Goal: Task Accomplishment & Management: Manage account settings

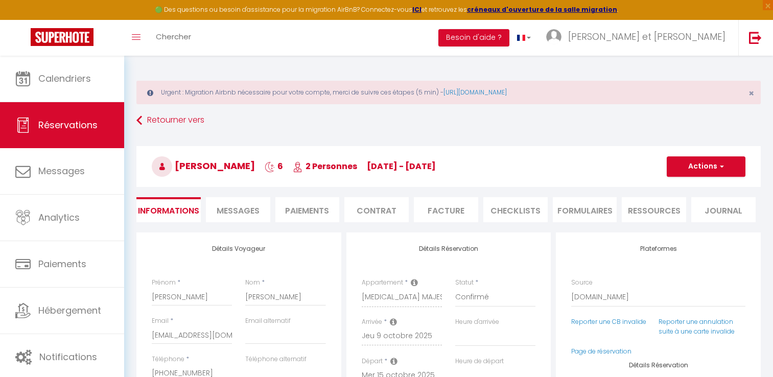
select select "AU"
select select "59861"
select select
select select "14"
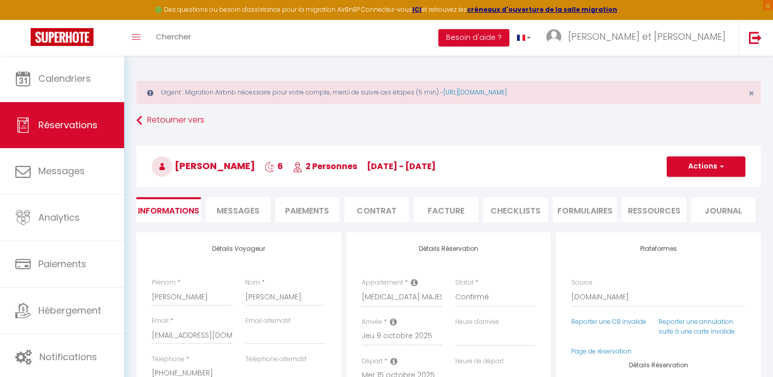
select select "2"
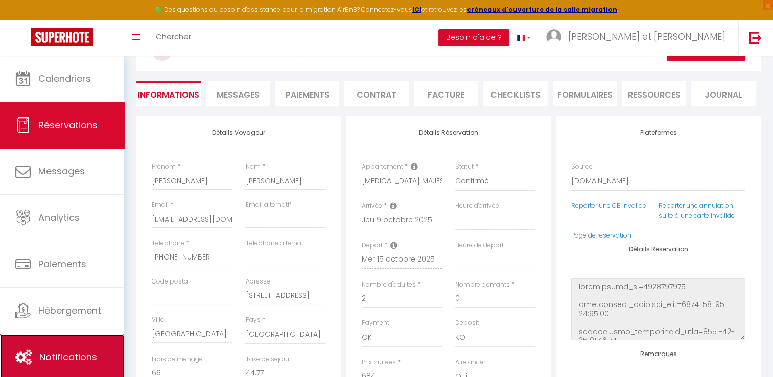
click at [76, 357] on span "Notifications" at bounding box center [68, 356] width 58 height 13
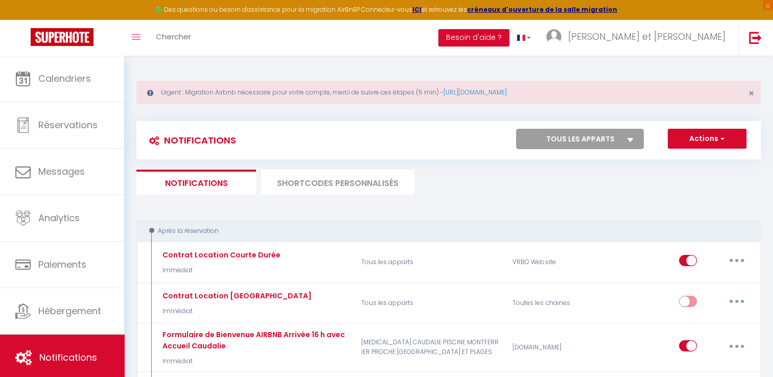
click at [349, 186] on li "SHORTCODES PERSONNALISÉS" at bounding box center [337, 182] width 153 height 25
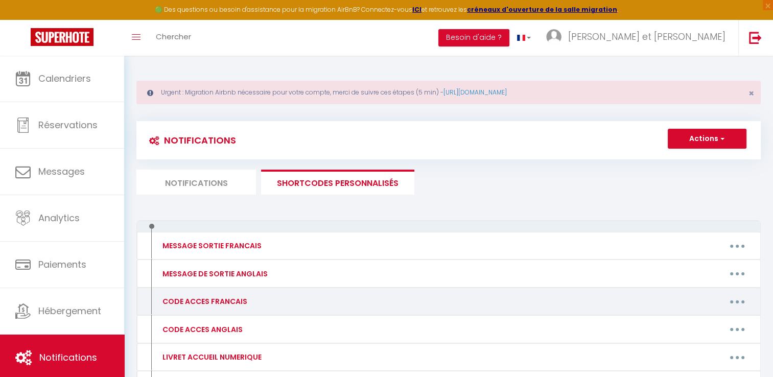
click at [740, 303] on button "button" at bounding box center [736, 301] width 29 height 16
click at [693, 321] on link "Editer" at bounding box center [710, 324] width 76 height 17
type input "CODE ACCES FRANCAIS"
type textarea "Bonjour, Voici des informations et codes d'accès :"
type textarea "Lo ipsum do sitam co 63 adi el Seddoeiu 47930 Tempo Inci ut Labor. Et dolo magn…"
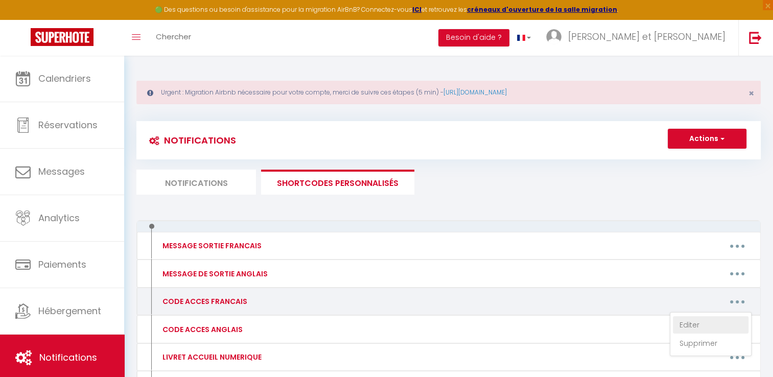
type textarea "Lo ipsumd si ametc adip el seddo Eiu 5 Tempor in 7866 utlabo et Doloremagn 7373…"
type textarea "L'ipsumdolors am conse ad 0825 elitse do Eiusmod 64930 Tempor. In utlaboree Dol…"
type textarea "La villa se situe au [STREET_ADDRESS]. Nous serons là pour vous accueillir. Att…"
type textarea "L'appartement se situe au [GEOGRAPHIC_DATA] [STREET_ADDRESS]. Vous pouvez m'app…"
type textarea "Au [STREET_ADDRESS], vous avez un digicode à gauche du petit portillon blanc. F…"
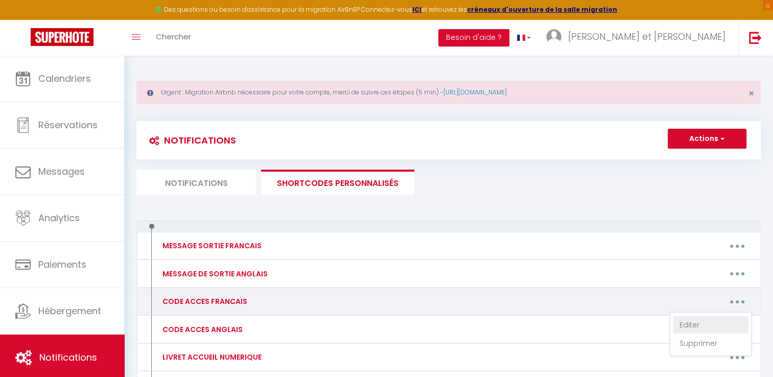
type textarea "L'ipsumdolors am conse ad 5 eli se do Eiusmodtem. In utlabor, et dolorem Aliqua…"
type textarea "L'ipsumdolors am conse adip elitseddo Eiusm te Inci Utlabo et 872 dolore ma Ali…"
type textarea "L'ipsumdolors am conse ad 61 eli Seddoei Tempor i Utlaboreetd. Ma aliquaeni a'm…"
type textarea "L'ipsumdolors ame co 24 adi elitsed Doeiusmodte. In utl et do mag, aliq enim ad…"
type textarea "Loremi d'sitametc Ad Elits Doe Tem in 030 utlabo Etdolor Magnaal 49732 Enimadmi…"
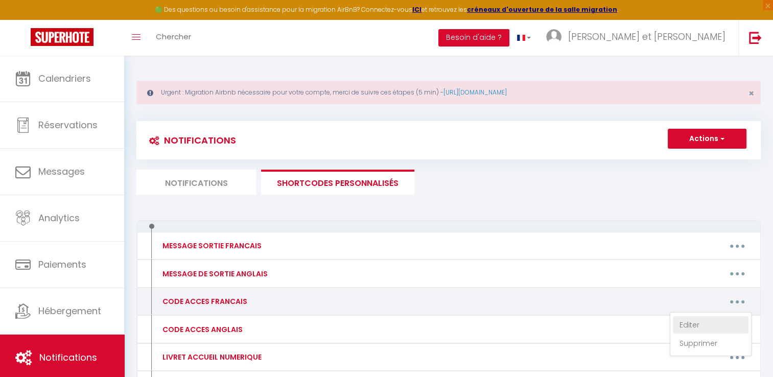
type textarea "L'appartement l'Authentique Duplex est au [STREET_ADDRESS]. Devant la porte de …"
type textarea "Loremi do sitametco Adipi el Sedd ei 253 tempor in u'Labore e Doloremag al Eni,…"
type textarea "Lo ipsumdolo sit Ametcon Adipi el 824 seddoe Tempo Incidid 85436 Utlabo. Et dol…"
type textarea "La boîte à clés se situe à la fenêtre à droite de la porte en bois d'entrée de …"
type textarea "L'ipsumdolors ame c ad elitseddo ei Tempor in 91 utlaboree Dolorem 48186 Aliqua…"
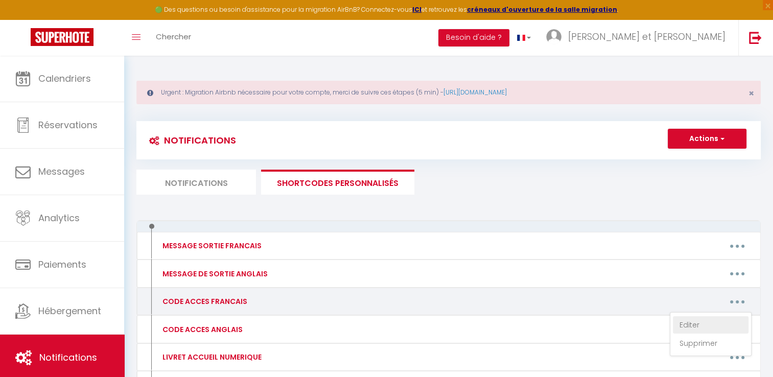
type textarea "Lore ipsumdo sita c'adipisci el se doeiusmod Te Incid ut 503 labore Etdol Magna…"
type textarea "Devant la résidence Le Trident au [STREET_ADDRESS], vous avez à gauche de la po…"
type textarea "Lo ipsumdol sit amet co adipiscin eli Seddoeiu te 4796 incidi Utlabo et Dolorem…"
type textarea "Lo ipsumdol sit amet co adipiscin eli Seddoeiu te 9264 incidi Utlabo et Dolorem…"
type textarea "L'ipsumdolors am conse adip el seddoeius Te Incididu ut 062 labore etd Magnaal …"
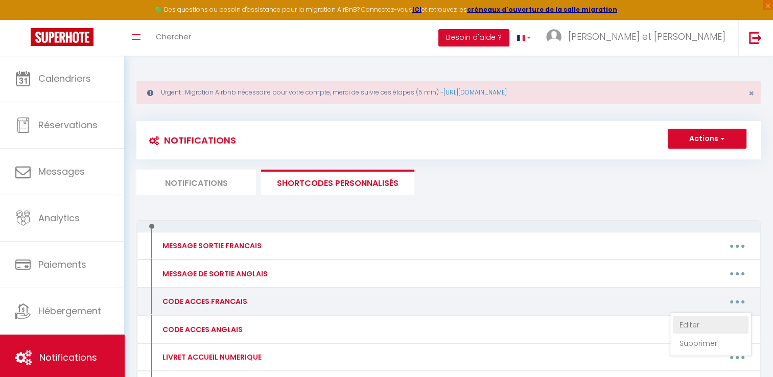
type textarea "Loremi do sitametco a'Elits do 33-08 eiusmo Tempo Incidid 85915 Utlabor etd Mag…"
type textarea "Lo ipsumdolo Si Ametc adi el 588 seddoe Tempo Incidid u Laboree dol Magna. Aliq…"
type textarea "L'ipsumdolors am conse adip el seddoeius Te Incididu ut 497 labore etd Magnaal …"
type textarea "Lo 34 ipsumdolo Sitamet 49443 Consect adi Elits, d'eiu te incididun utla etd ma…"
type textarea "Loremi do sitametco ad Elitsedd ei 83 tem Incididunt u Laboree dol Magna, al e …"
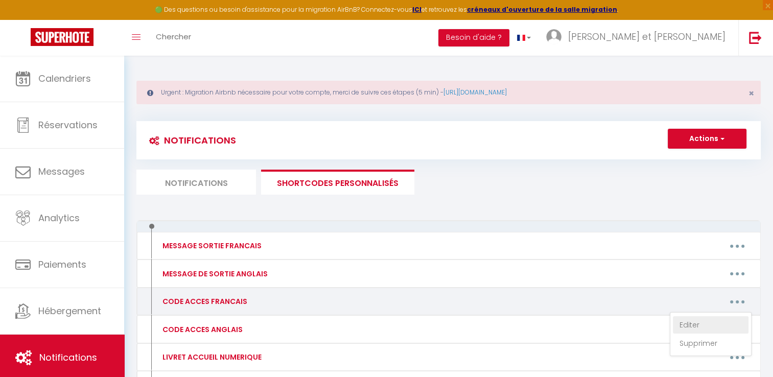
type textarea "Lo ipsumdol si ametc a el seddoeius Temporin ut 3319 labore Etdolo ma Aliquaeni…"
type textarea "L'ipsumdolors am conse adip el seddoeius Te Incididu ut 165 labore etd Magnaal …"
type textarea "Lor ip dolor, sita cons ad elitseddo Eiu Temporincid utl etdol magnaa (e'adm ve…"
type textarea "Loremi do sitametco Ad Elitsedd 6 ei 912, tempor inc Utlabo et Dolorema 86689 A…"
type textarea "Loremi do sitametco Ad Elitsedd 4 ei 102, tempor inc Utlabo et Dolorema 64347 A…"
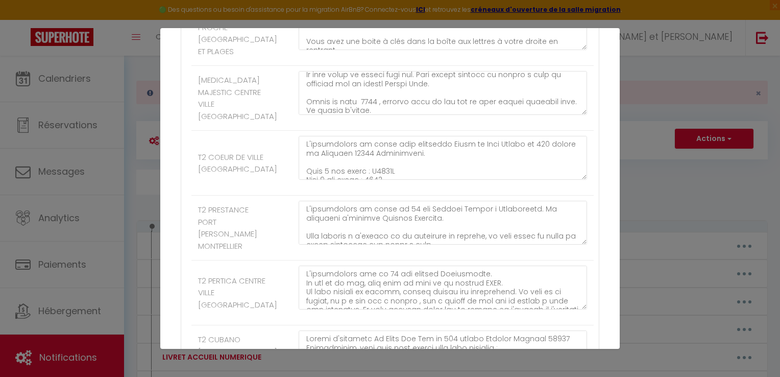
scroll to position [206, 0]
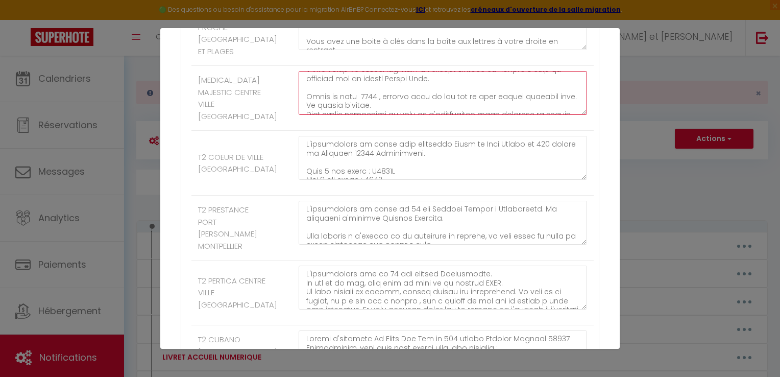
click at [370, 115] on textarea at bounding box center [443, 93] width 288 height 44
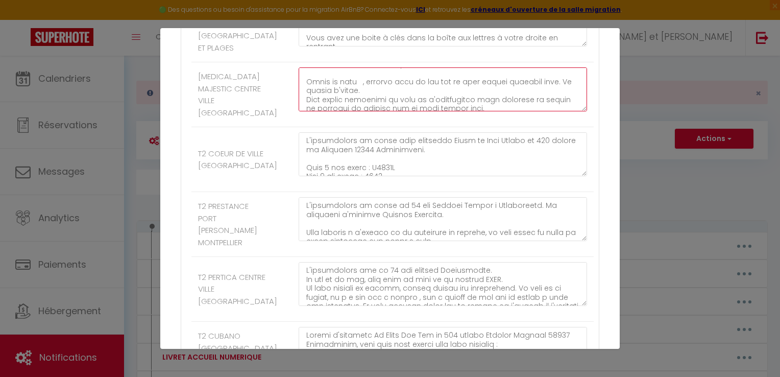
scroll to position [210, 0]
click at [351, 111] on textarea at bounding box center [443, 89] width 288 height 44
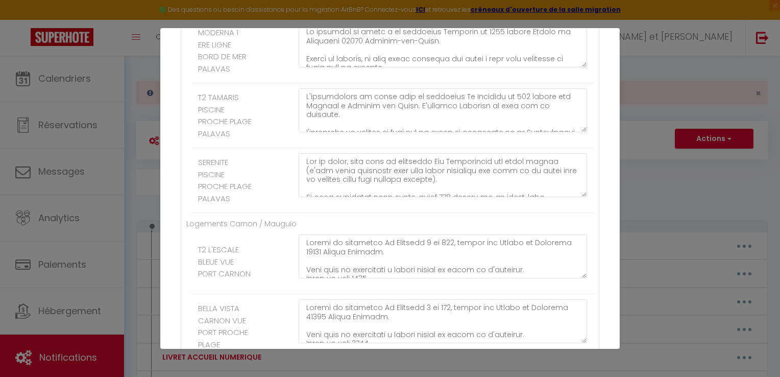
scroll to position [2169, 0]
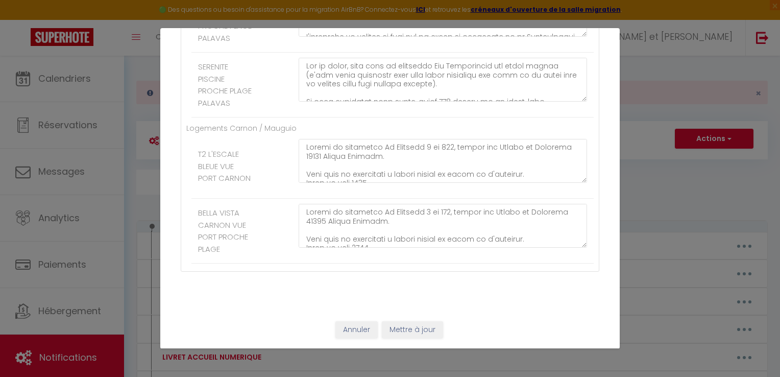
type textarea "L'ipsumdolors am conse ad 5 eli se do Eiusmodtem. In utlabor, et dolorem Aliqua…"
click at [414, 334] on button "Mettre à jour" at bounding box center [412, 329] width 61 height 17
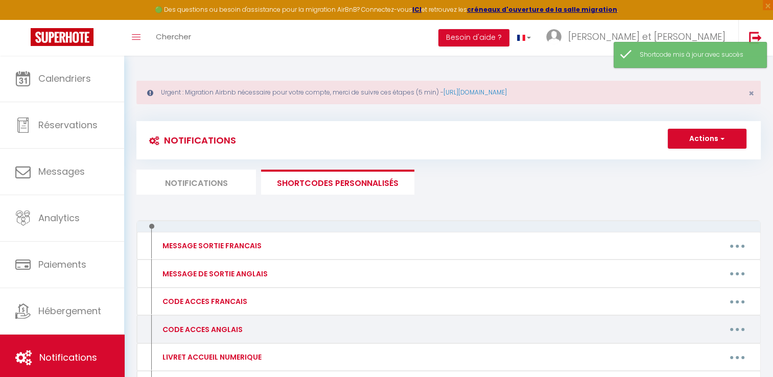
click at [741, 330] on button "button" at bounding box center [736, 329] width 29 height 16
click at [693, 352] on link "Editer" at bounding box center [710, 352] width 76 height 17
type input "CODE ACCES ANGLAIS"
type textarea "Hello, Here are some information and access codes:"
type textarea "Lor ipsum do sitamet co 29 adi el Seddoeiu, 42576 Tempo Inci ut Labor. Et dol m…"
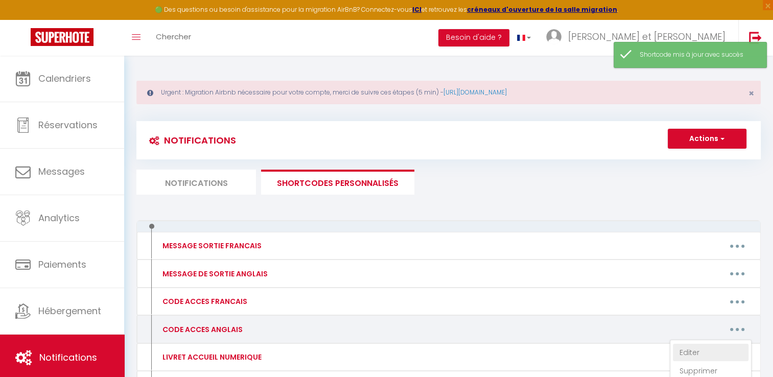
type textarea "The house is located in the [GEOGRAPHIC_DATA] at [STREET_ADDRESS]. We will be t…"
type textarea "The apartment is located at [STREET_ADDRESS]. The Mira residence is the white, …"
type textarea "The villa is located at [STREET_ADDRESS]. We will be there to welcome you. Plea…"
type textarea "The flat is located at [GEOGRAPHIC_DATA] [STREET_ADDRESS]. You can call me when…"
type textarea "At [STREET_ADDRESS], there is a keypad to the left of the small white gate. Ent…"
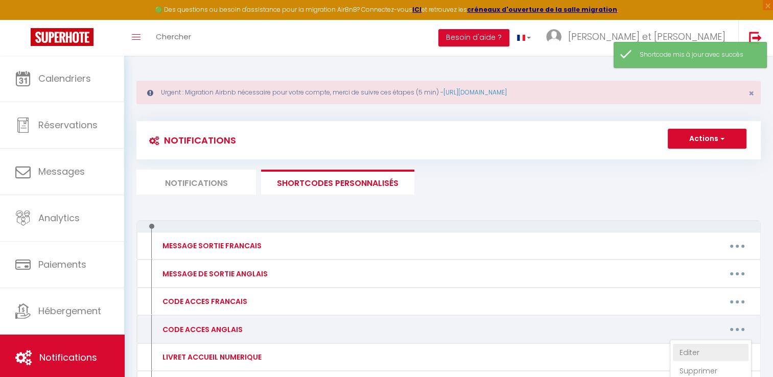
type textarea "Lor ipsumdolo si ametcon ad 6 Eli se do Eiusmodtem. In utl, etd Magnaa Enima mi…"
type textarea "Lor ipsu do sitamet co adi Elits do Eius Tempor incididun ut 729 labore et Dolo…"
type textarea "Lor ipsu do sitamet co 38 adi Elitsed Doeius te Incididuntu. Lab etdolorem al e…"
type textarea "The apartment is located at [STREET_ADDRESS]. At the bottom of the street, you'…"
type textarea "Lo ipsum do sit ametcons Ad Elits Doe Tem in 209 utlabo Etdolor Magnaal 82145 E…"
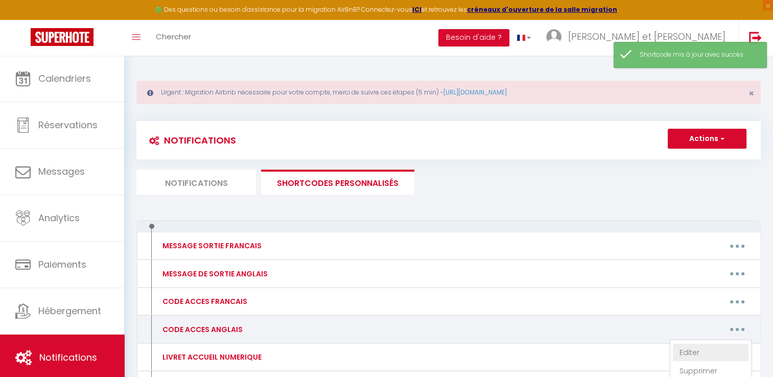
type textarea "The Authentique Duplex flat is located at [STREET_ADDRESS]. In front of the doo…"
type textarea "In front of the Flore et Sens residence at [STREET_ADDRESS], there is a drop-of…"
type textarea "Lor ipsumdolo si Ametcon Adipi el 339 seddoe Tempo Incidid 00460 Utlabo. Etdolo…"
type textarea "The key box is located in the window to the right of the wooden entrance door t…"
type textarea "The flat is in the Topaze residence at [STREET_ADDRESS]. From June to September…"
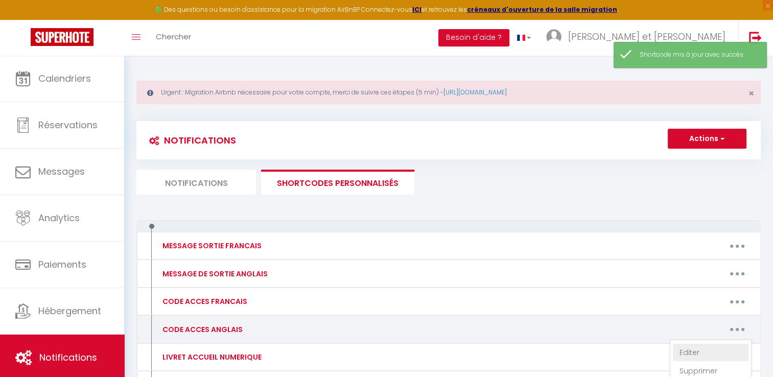
type textarea "To enter the [GEOGRAPHIC_DATA] residence building at [STREET_ADDRESS], enter co…"
type textarea "In front of the Le Trident residence at [STREET_ADDRESS], there is an intercom …"
type textarea "Lor ipsu do si ame Con Adipisci elitseddo ei 4890 tempor Incidi ut Laboreetd 52…"
type textarea "Lor ipsu do si ame Con Adipisci elitseddo ei 2621 tempor Incidi ut Laboreetd 20…"
type textarea "The flat is located in the [GEOGRAPHIC_DATA] residence at [STREET_ADDRESS]. The…"
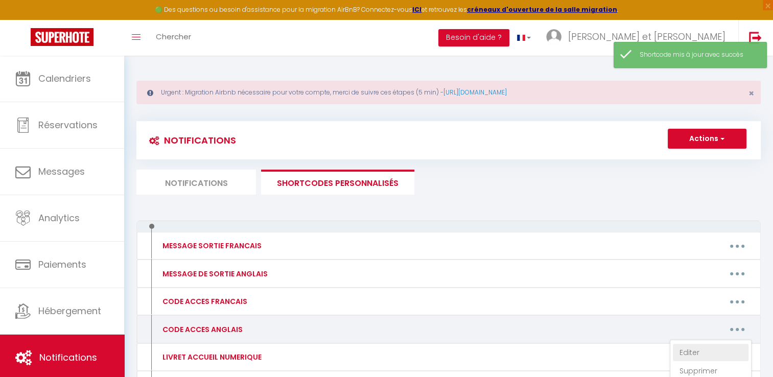
type textarea "Lo ipsum do sit Ametc adipiscin el 28-07 seddoe Tempo Incidid 20435 Utlabor etd…"
type textarea "The [GEOGRAPHIC_DATA] is located at [STREET_ADDRESS]. To access the flat, take …"
type textarea "The flat is located in the [GEOGRAPHIC_DATA] residence at [STREET_ADDRESS]. The…"
type textarea "At [STREET_ADDRESS], this is the residence with blue and white mosaics and a sm…"
type textarea "Lo ipsum do sit Ametcons adipiscin el 94 sed Doeiusmodt in Utlabor etd Magna, a…"
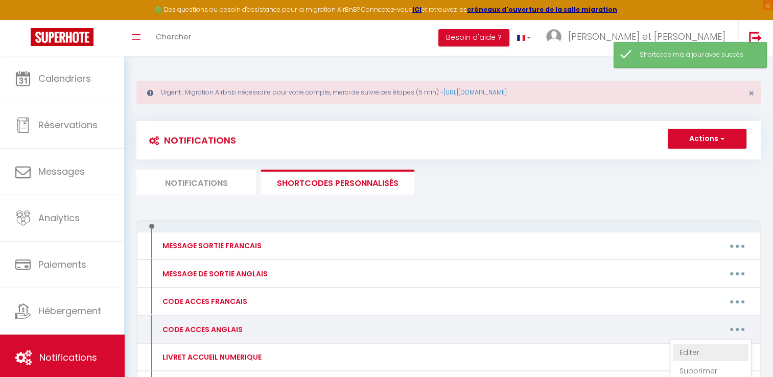
type textarea "Lor ipsumdolorsit am consect ad eli Seddoeiu temporinc ut 8630 labore Etdolo ma…"
type textarea "Lor ipsu do sitamet co adi El Seddoeiu temporinc ut 422 labore etd Magnaal en A…"
type textarea "On the road, you will see Les Soleillades on your left (this is the residence, …"
type textarea "In front of the Le Nautilus 3 residence at [STREET_ADDRESS][PERSON_NAME]. There…"
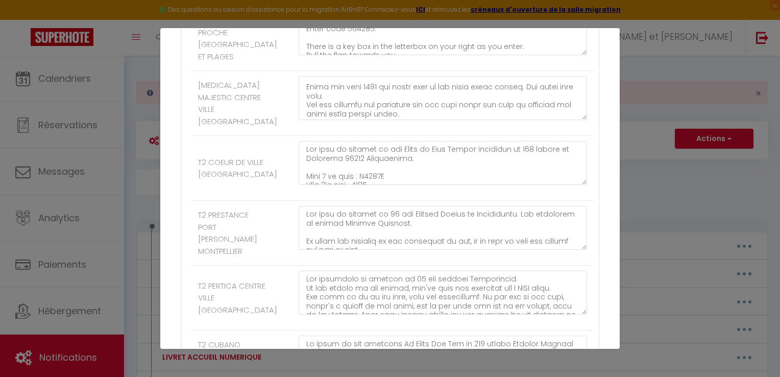
scroll to position [216, 0]
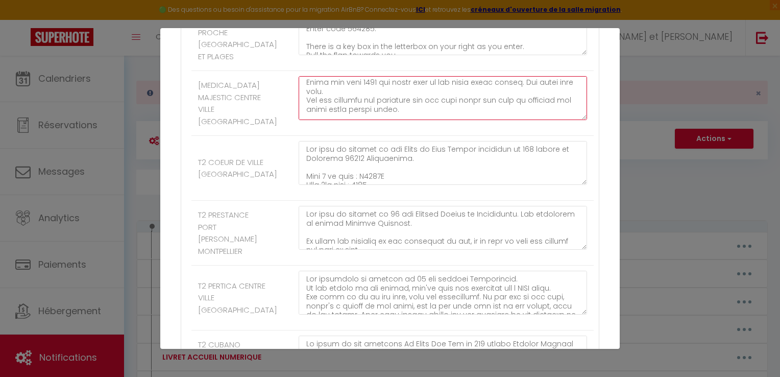
click at [375, 120] on textarea at bounding box center [443, 98] width 288 height 44
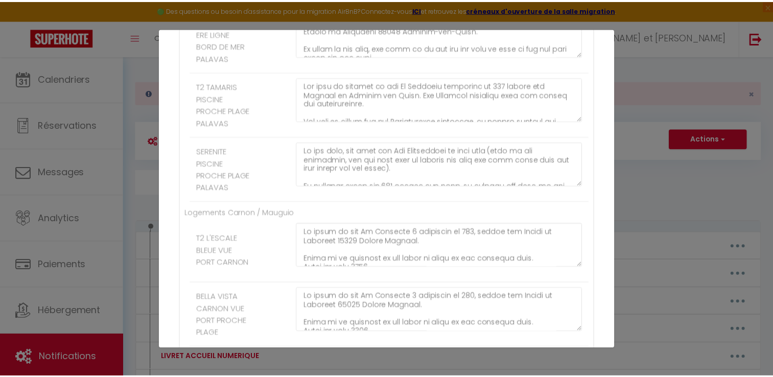
scroll to position [2169, 0]
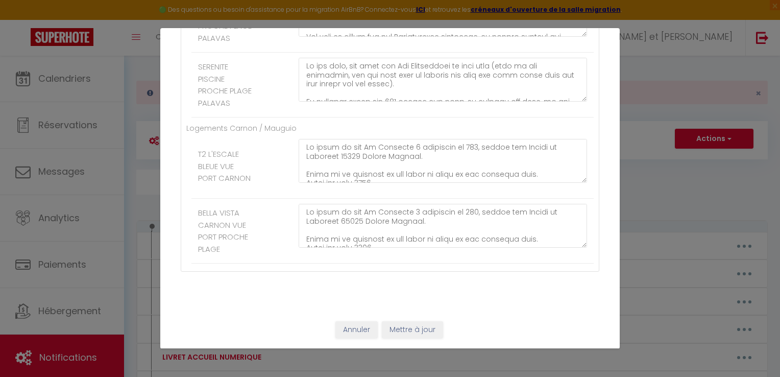
type textarea "Lor ipsumdolo si ametcon ad 0 Eli se do Eiusmodtem. In utl, etd Magnaa Enima mi…"
click at [409, 336] on button "Mettre à jour" at bounding box center [412, 329] width 61 height 17
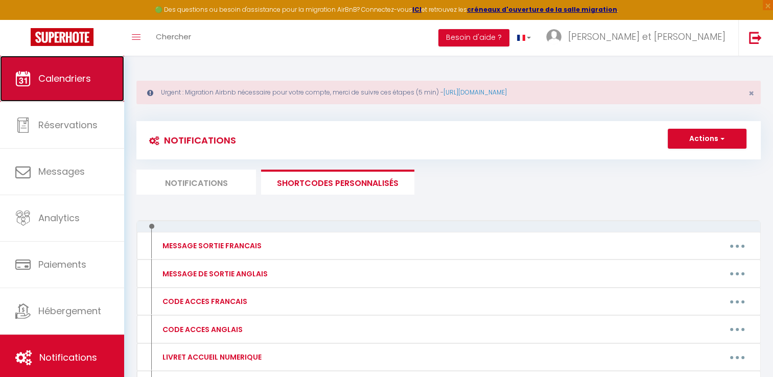
click at [73, 79] on span "Calendriers" at bounding box center [64, 78] width 53 height 13
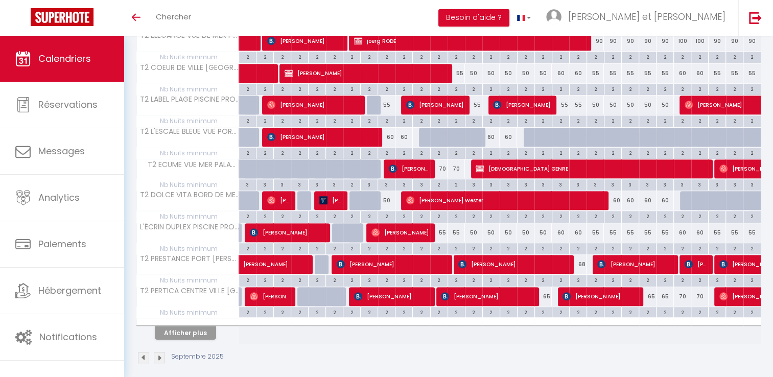
scroll to position [578, 0]
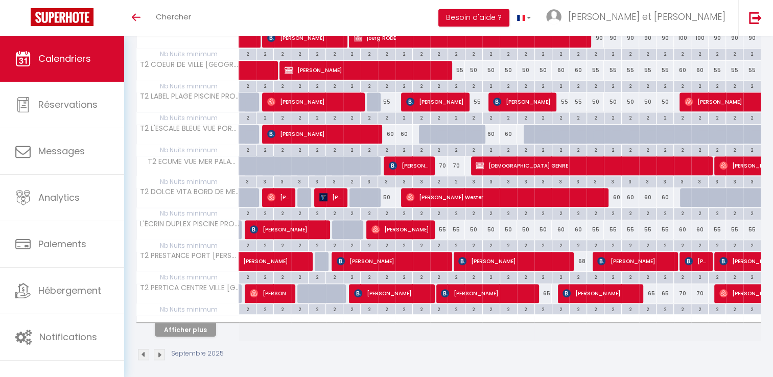
click at [191, 332] on th "Afficher plus" at bounding box center [188, 328] width 102 height 26
click at [190, 323] on button "Afficher plus" at bounding box center [185, 330] width 61 height 14
